Goal: Information Seeking & Learning: Learn about a topic

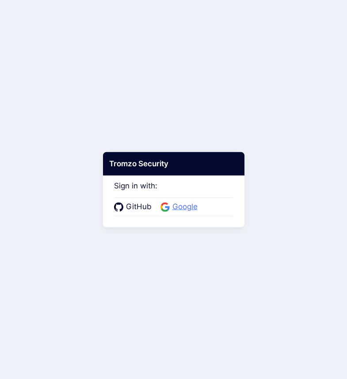
click at [181, 206] on span "Google" at bounding box center [185, 206] width 30 height 11
click at [182, 206] on span "Google" at bounding box center [185, 206] width 30 height 11
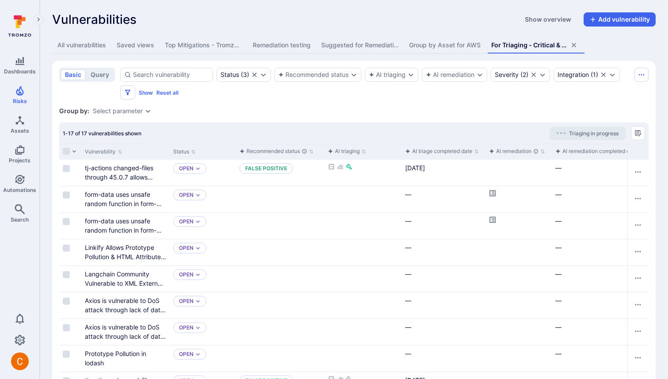
click at [206, 14] on div "Vulnerabilities Show overview Add vulnerability" at bounding box center [354, 19] width 604 height 14
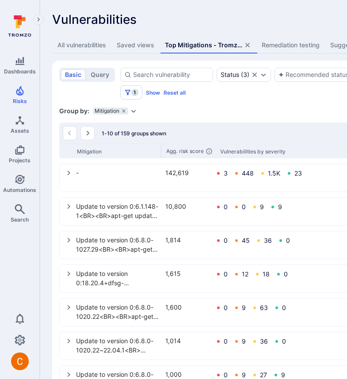
click at [307, 112] on div "Group by: Mitigation Select parameter" at bounding box center [338, 110] width 558 height 9
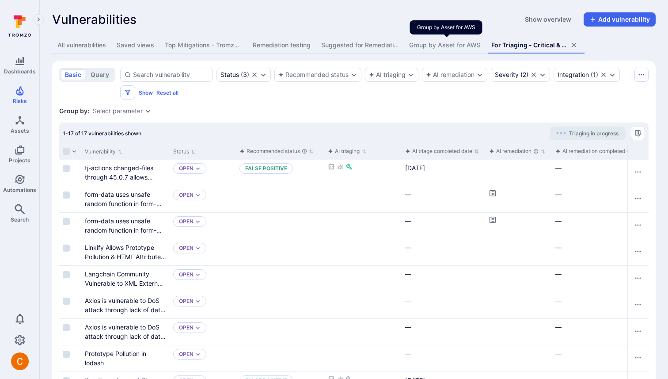
click at [425, 44] on div "Group by Asset for AWS" at bounding box center [445, 45] width 72 height 9
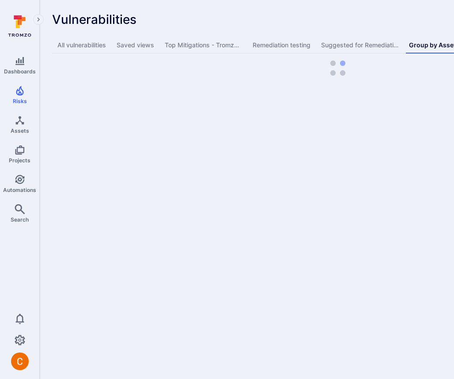
scroll to position [0, 55]
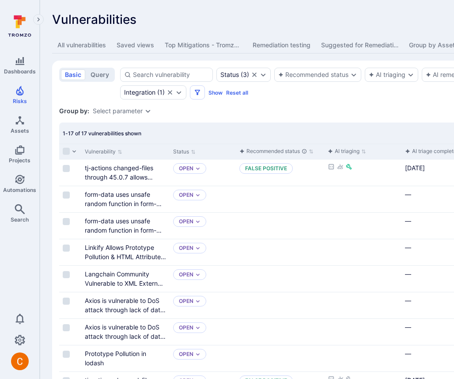
scroll to position [0, 110]
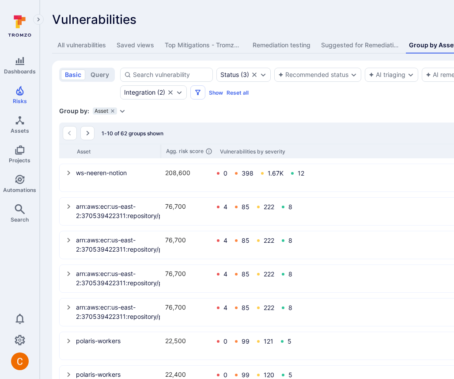
scroll to position [0, 143]
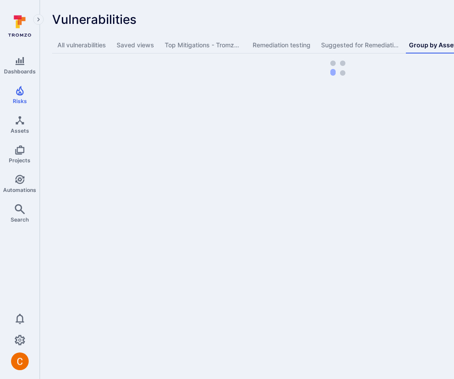
scroll to position [0, 55]
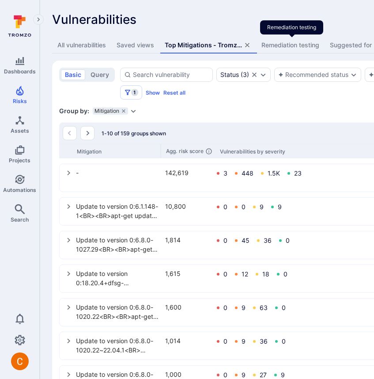
click at [297, 48] on div "Remediation testing" at bounding box center [291, 45] width 58 height 9
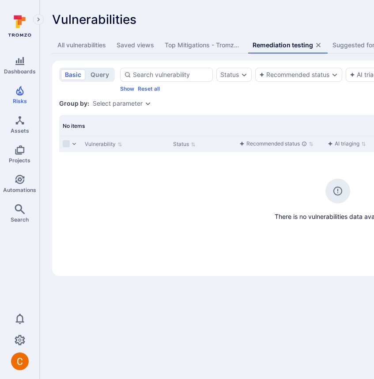
click at [349, 49] on div "Suggested for Remediation" at bounding box center [371, 45] width 77 height 9
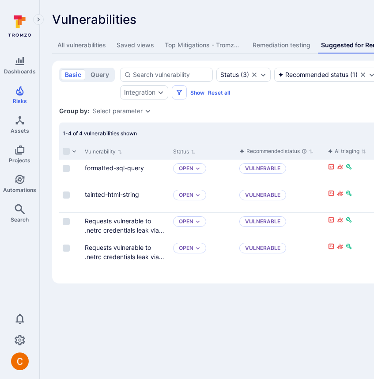
scroll to position [0, 53]
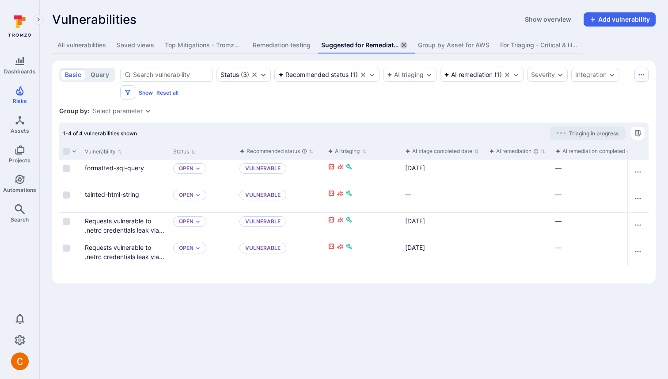
click at [406, 45] on icon "assets tabs" at bounding box center [404, 45] width 4 height 4
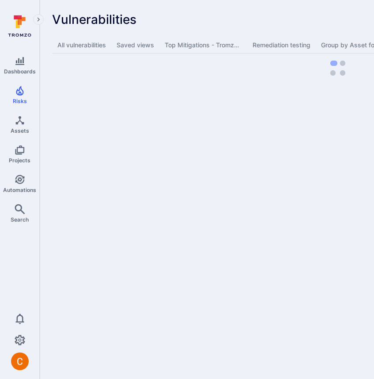
scroll to position [0, 223]
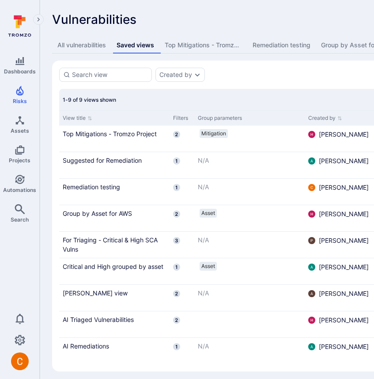
scroll to position [0, 61]
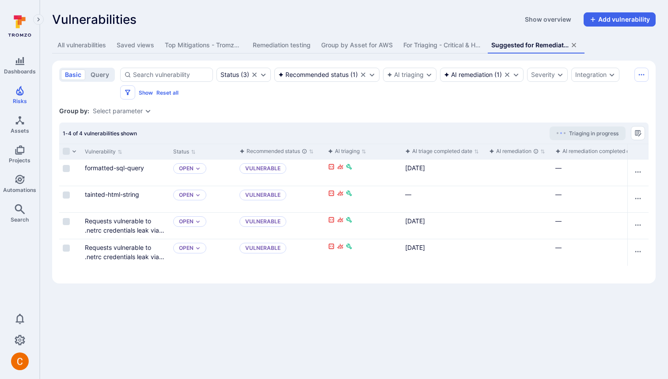
click at [287, 48] on div "Remediation testing" at bounding box center [282, 45] width 58 height 9
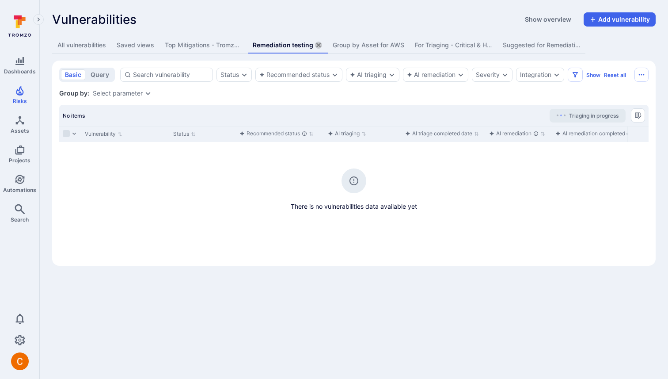
click at [319, 45] on icon "assets tabs" at bounding box center [318, 45] width 4 height 4
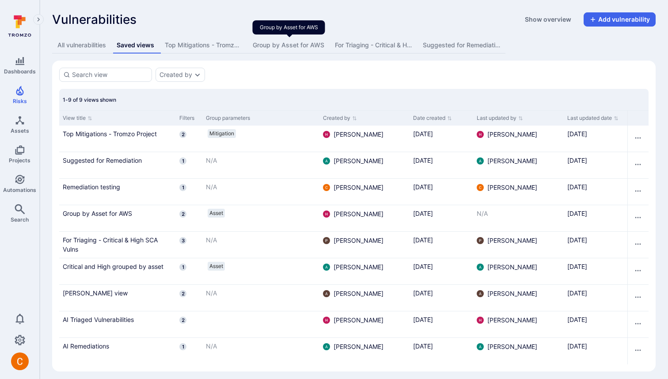
click at [319, 45] on div "Group by Asset for AWS" at bounding box center [289, 45] width 72 height 9
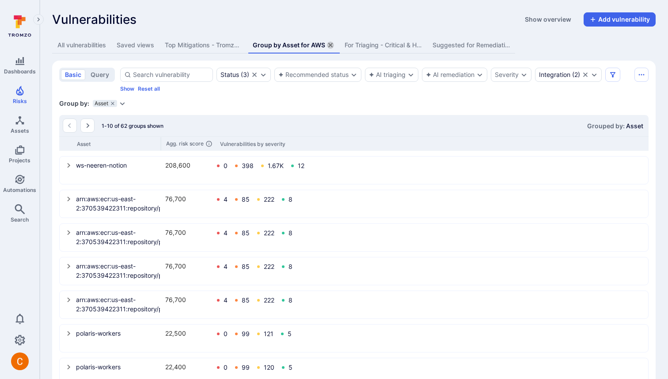
click at [331, 45] on icon "assets tabs" at bounding box center [330, 45] width 4 height 4
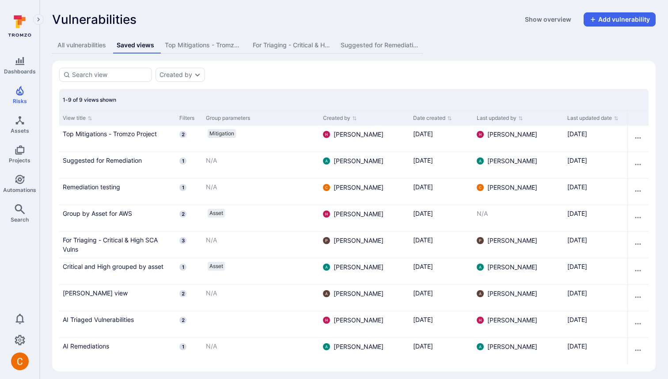
drag, startPoint x: 224, startPoint y: 41, endPoint x: 262, endPoint y: 48, distance: 39.1
click at [224, 41] on div "Top Mitigations - Tromzo Project" at bounding box center [203, 45] width 77 height 9
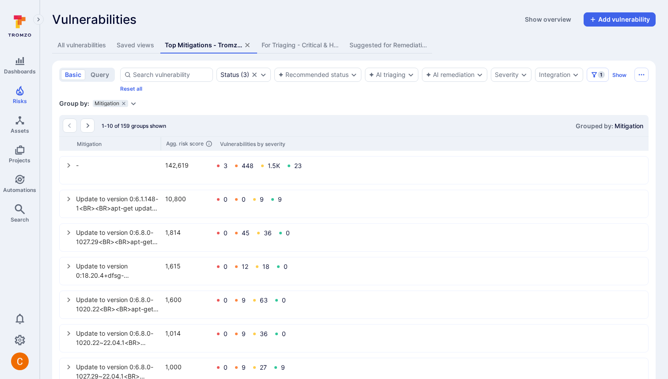
click at [247, 44] on icon "assets tabs" at bounding box center [247, 45] width 4 height 4
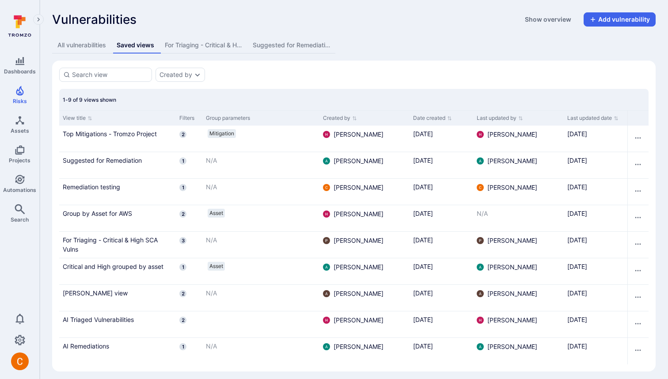
click at [224, 43] on div "For Triaging - Critical & High SCA Vulns" at bounding box center [203, 45] width 77 height 9
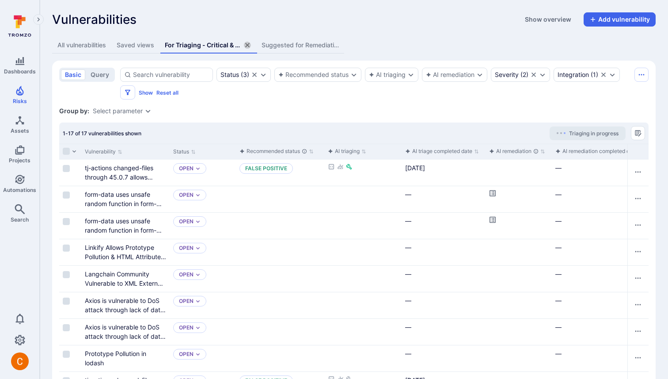
click at [251, 46] on icon "assets tabs" at bounding box center [247, 45] width 7 height 7
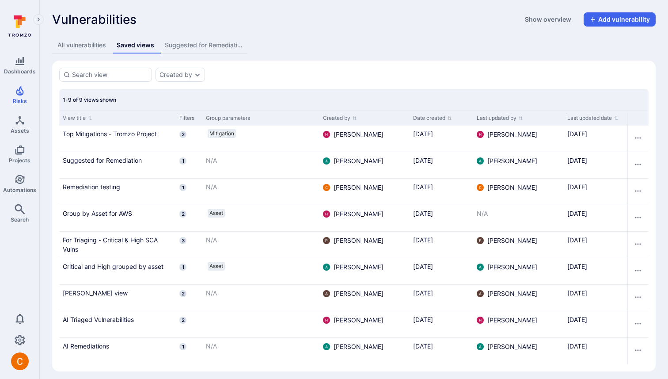
click at [221, 45] on div "Suggested for Remediation" at bounding box center [203, 45] width 77 height 9
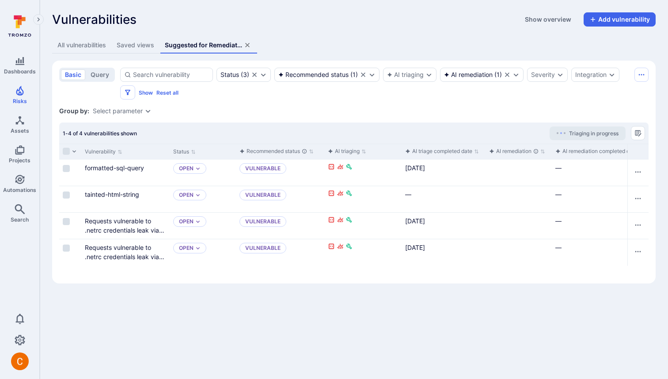
drag, startPoint x: 136, startPoint y: 52, endPoint x: 179, endPoint y: 177, distance: 132.7
click at [136, 52] on button "Saved views" at bounding box center [135, 45] width 48 height 16
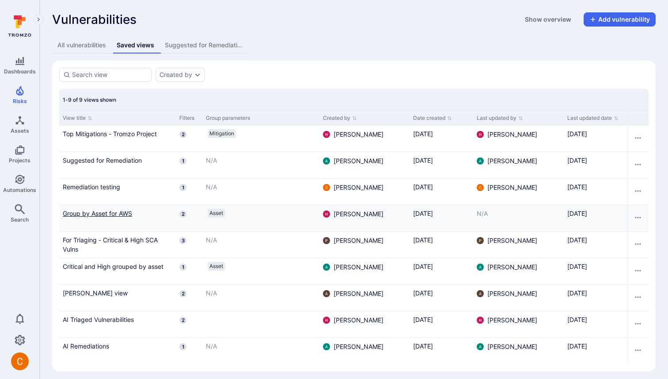
click at [109, 212] on link "Group by Asset for AWS" at bounding box center [118, 213] width 110 height 9
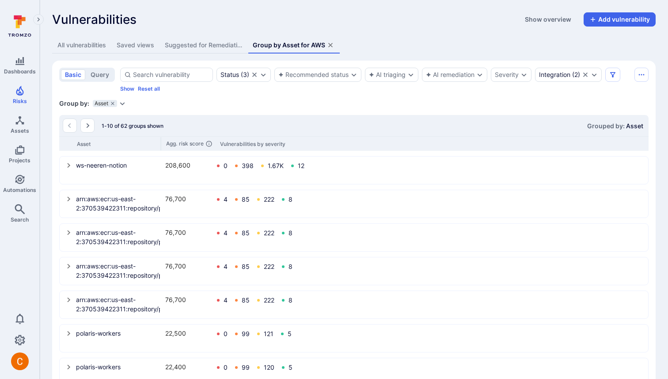
click at [331, 43] on icon "assets tabs" at bounding box center [330, 45] width 7 height 7
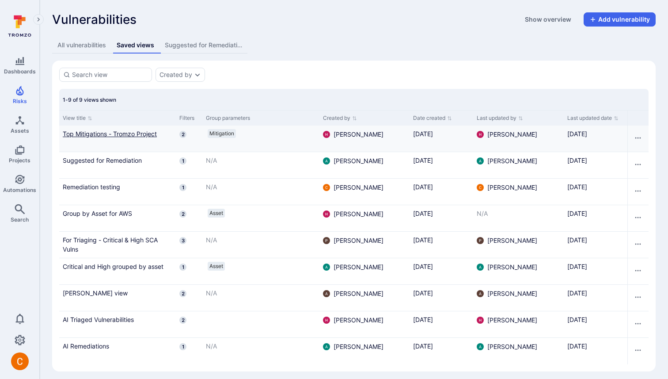
click at [127, 133] on link "Top Mitigations - Tromzo Project" at bounding box center [118, 133] width 110 height 9
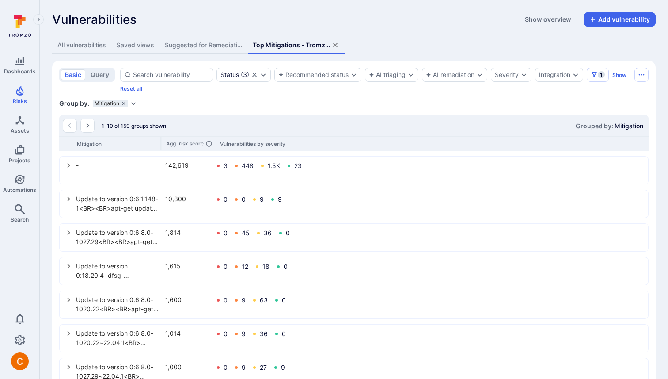
click at [141, 49] on div "Saved views" at bounding box center [136, 45] width 38 height 9
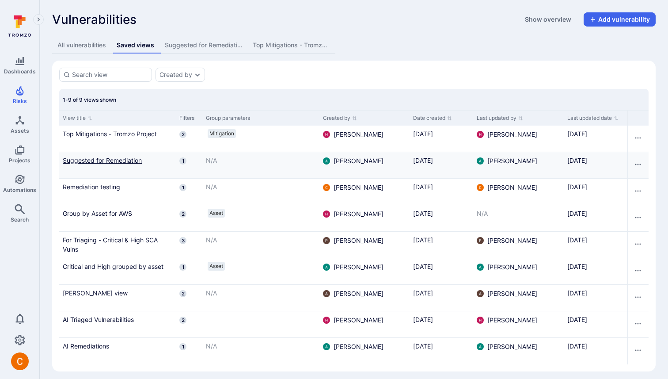
click at [113, 161] on link "Suggested for Remediation" at bounding box center [118, 160] width 110 height 9
click at [71, 160] on link "Suggested for Remediation" at bounding box center [118, 160] width 110 height 9
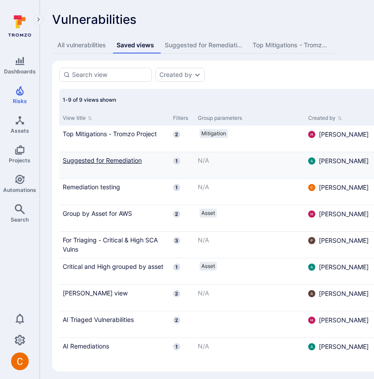
click at [127, 161] on link "Suggested for Remediation" at bounding box center [114, 160] width 103 height 9
click at [128, 161] on link "Suggested for Remediation" at bounding box center [114, 160] width 103 height 9
click at [135, 161] on link "Suggested for Remediation" at bounding box center [114, 160] width 103 height 9
click at [133, 160] on link "Suggested for Remediation" at bounding box center [114, 160] width 103 height 9
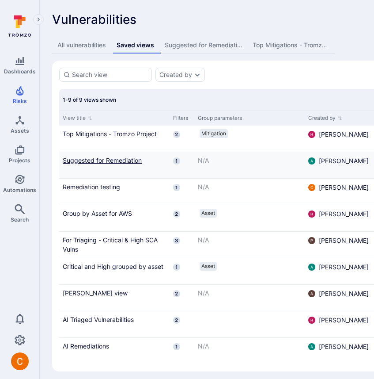
click at [133, 160] on link "Suggested for Remediation" at bounding box center [114, 160] width 103 height 9
click at [122, 158] on link "Suggested for Remediation" at bounding box center [114, 160] width 103 height 9
click at [105, 161] on link "Suggested for Remediation" at bounding box center [114, 160] width 103 height 9
click at [342, 65] on section "Created by 1-9 of 9 views shown View title Filters Group parameters Created by …" at bounding box center [338, 216] width 572 height 311
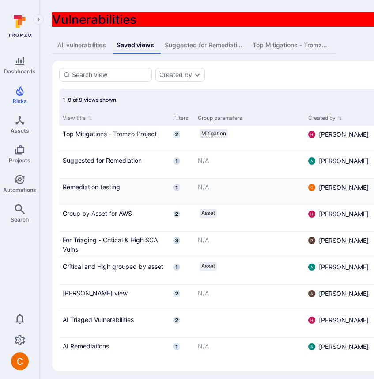
scroll to position [5, 0]
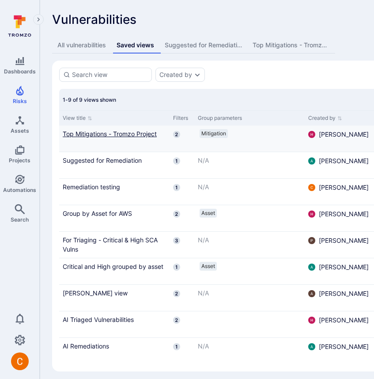
click at [114, 133] on link "Top Mitigations - Tromzo Project" at bounding box center [114, 133] width 103 height 9
click at [63, 45] on div "All vulnerabilities" at bounding box center [81, 45] width 49 height 9
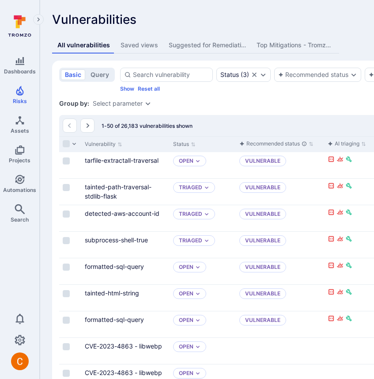
click at [125, 44] on div "Saved views" at bounding box center [140, 45] width 38 height 9
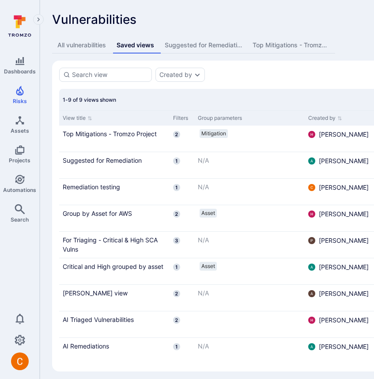
click at [180, 44] on div "Suggested for Remediation" at bounding box center [203, 45] width 77 height 9
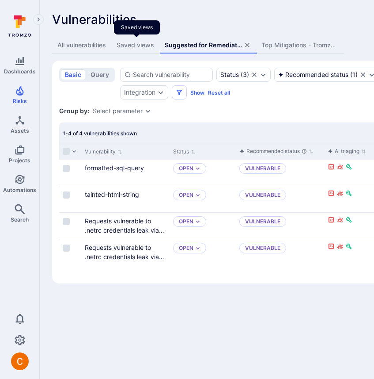
click at [137, 47] on div "Saved views" at bounding box center [136, 45] width 38 height 9
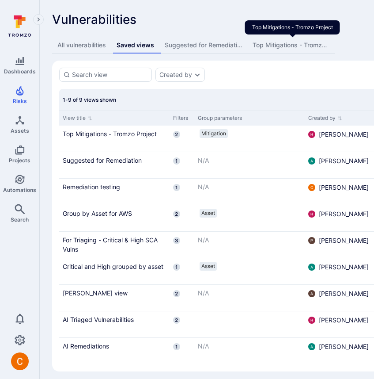
click at [286, 44] on div "Top Mitigations - Tromzo Project" at bounding box center [291, 45] width 77 height 9
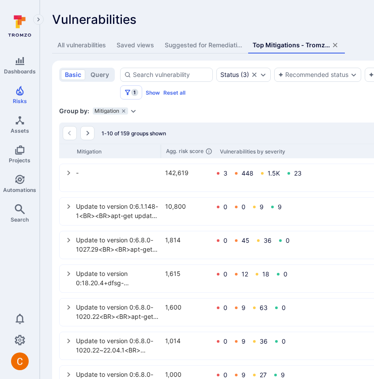
click at [128, 46] on div "Saved views" at bounding box center [136, 45] width 38 height 9
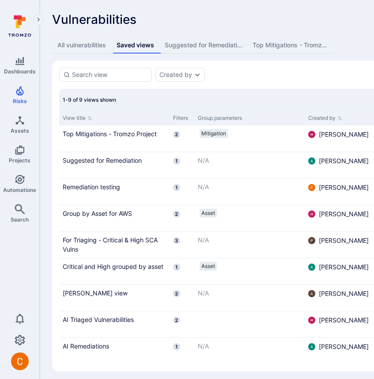
click at [237, 43] on div "Suggested for Remediation" at bounding box center [203, 45] width 77 height 9
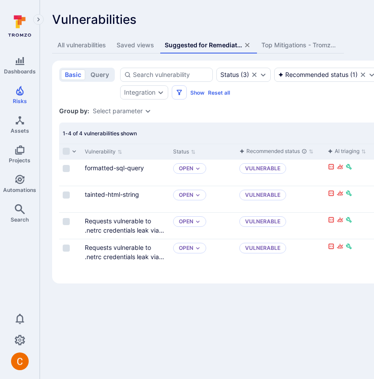
click at [250, 45] on icon "assets tabs" at bounding box center [247, 45] width 7 height 7
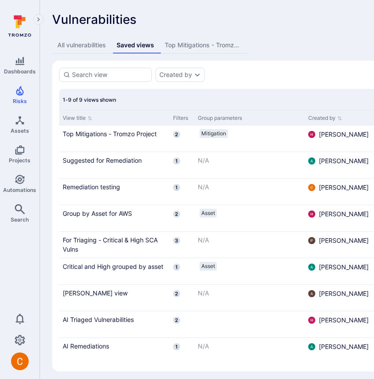
click at [225, 43] on div "Top Mitigations - Tromzo Project" at bounding box center [203, 45] width 77 height 9
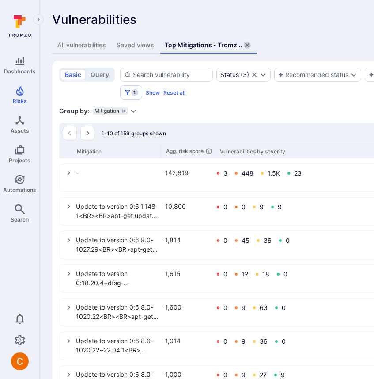
click at [247, 45] on icon "assets tabs" at bounding box center [247, 45] width 7 height 7
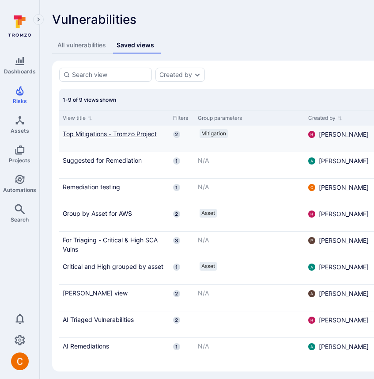
click at [94, 134] on link "Top Mitigations - Tromzo Project" at bounding box center [114, 133] width 103 height 9
click at [212, 19] on div "Vulnerabilities Show overview Add vulnerability" at bounding box center [338, 19] width 572 height 14
click at [108, 134] on link "Top Mitigations - Tromzo Project" at bounding box center [114, 133] width 103 height 9
click at [86, 187] on link "Remediation testing" at bounding box center [114, 186] width 103 height 9
click at [106, 240] on link "For Triaging - Critical & High SCA Vulns" at bounding box center [114, 244] width 103 height 19
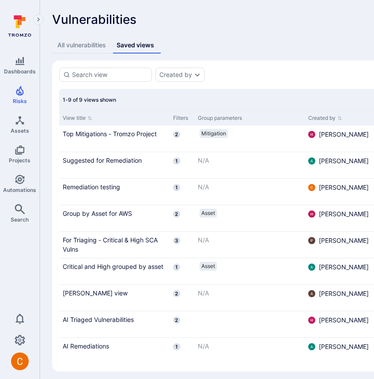
click at [249, 60] on div "All vulnerabilities Saved views basic query Status Recommended status AI triagi…" at bounding box center [338, 204] width 572 height 334
click at [99, 186] on link "Remediation testing" at bounding box center [114, 186] width 103 height 9
click at [99, 267] on link "Critical and High grouped by asset" at bounding box center [114, 266] width 103 height 9
click at [97, 160] on link "Suggested for Remediation" at bounding box center [114, 160] width 103 height 9
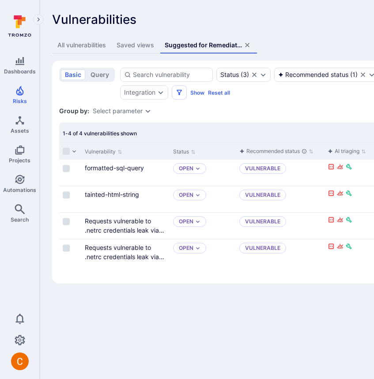
click at [141, 43] on div "Saved views" at bounding box center [136, 45] width 38 height 9
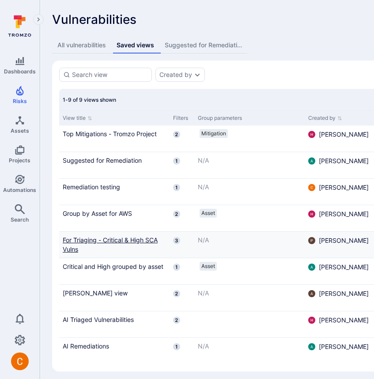
click at [111, 244] on link "For Triaging - Critical & High SCA Vulns" at bounding box center [114, 244] width 103 height 19
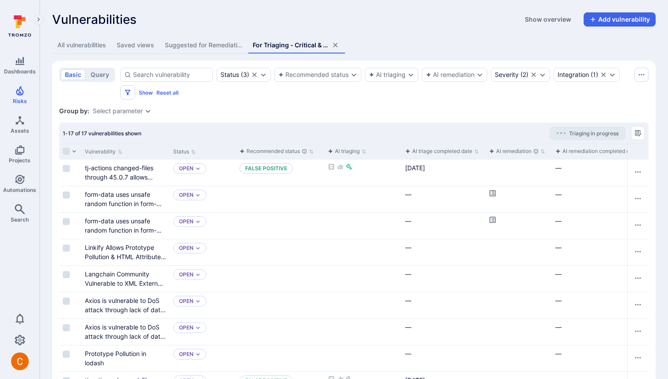
click at [338, 44] on icon "assets tabs" at bounding box center [335, 45] width 4 height 4
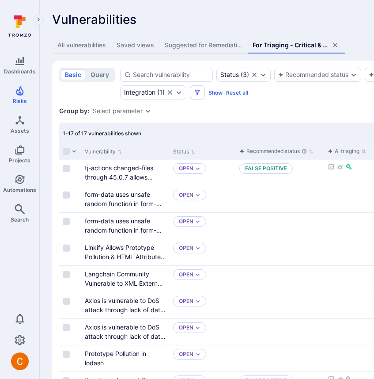
click at [195, 49] on div "Suggested for Remediation" at bounding box center [203, 45] width 77 height 9
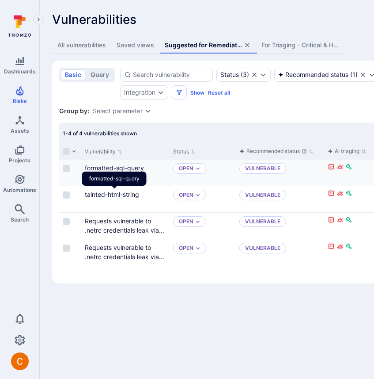
click at [117, 171] on link "formatted-sql-query" at bounding box center [114, 168] width 59 height 8
click at [203, 19] on div "Vulnerabilities Show overview Add vulnerability" at bounding box center [338, 19] width 572 height 14
click at [144, 42] on div "Saved views" at bounding box center [136, 45] width 38 height 9
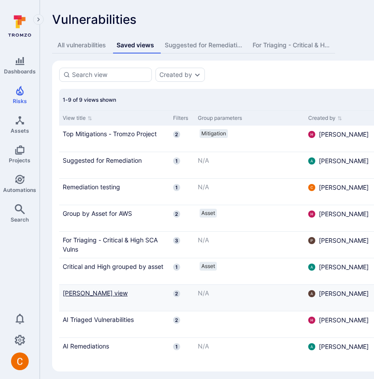
scroll to position [5, 0]
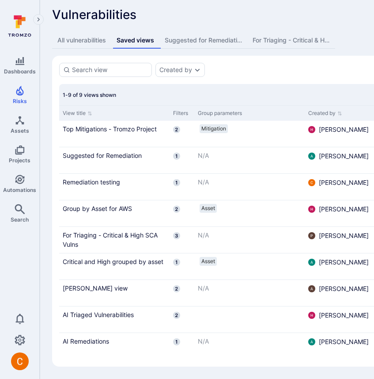
drag, startPoint x: 85, startPoint y: 240, endPoint x: 148, endPoint y: 149, distance: 110.8
click at [85, 240] on link "For Triaging - Critical & High SCA Vulns" at bounding box center [114, 239] width 103 height 19
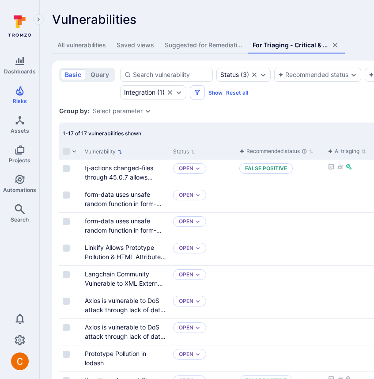
click at [109, 155] on button "Vulnerability" at bounding box center [104, 151] width 38 height 7
